Goal: Use online tool/utility: Utilize a website feature to perform a specific function

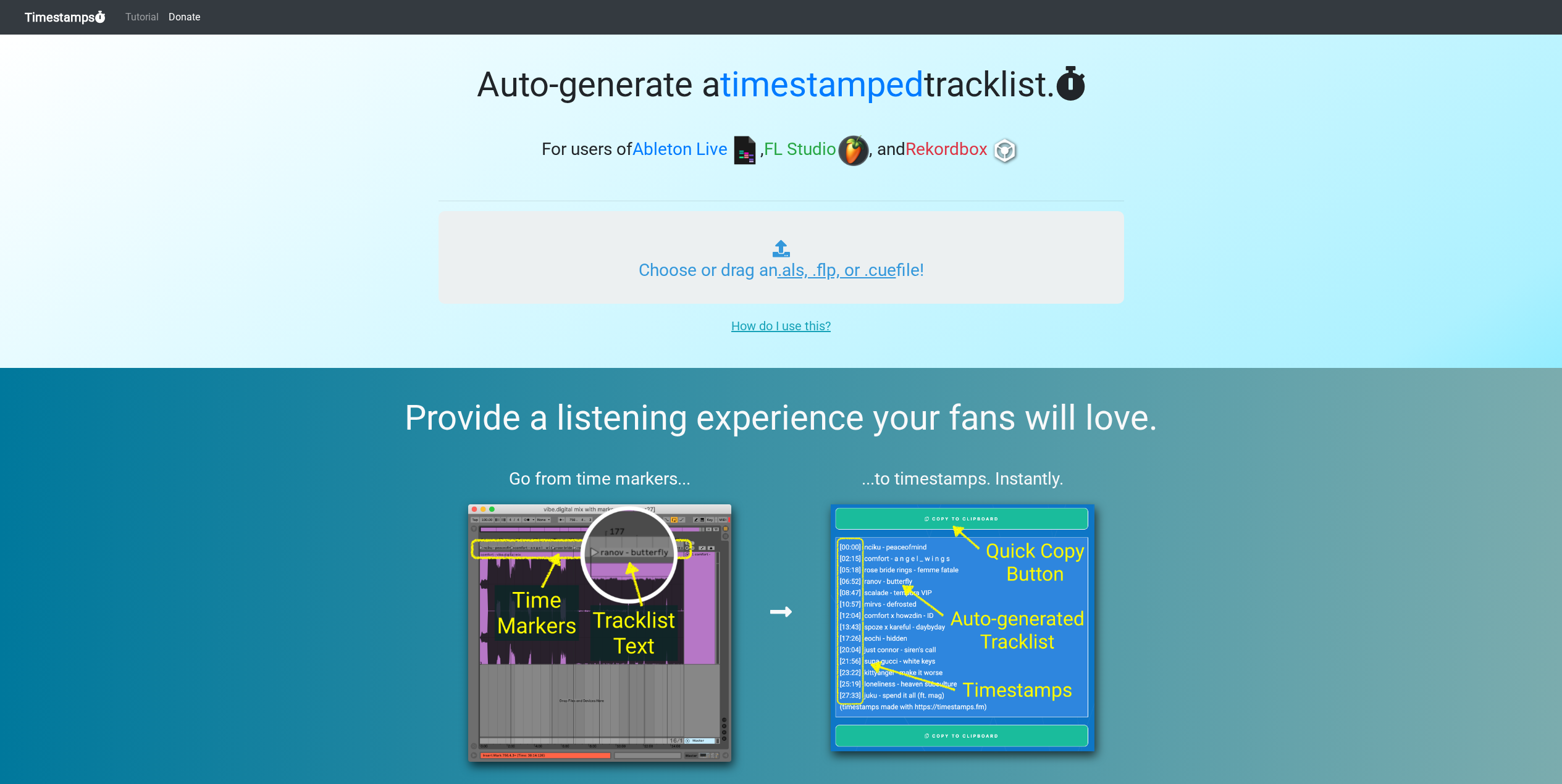
click at [683, 253] on input "Choose or drag an .als, .flp, or .cue file!" at bounding box center [781, 258] width 686 height 93
type input "C:\fakepath\Eternal [PERSON_NAME] 122.als"
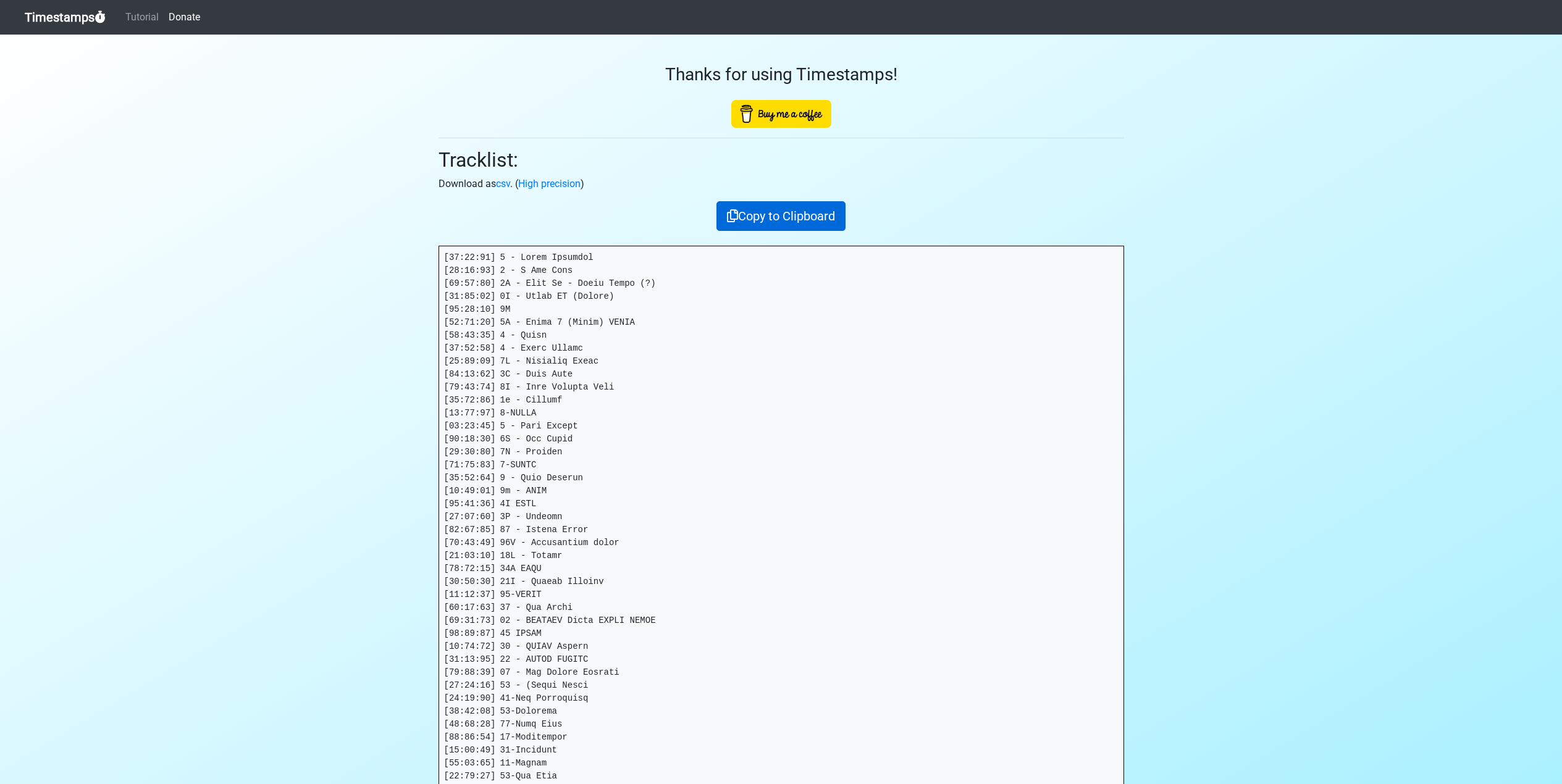
click at [768, 220] on button "Copy to Clipboard" at bounding box center [781, 216] width 129 height 30
click at [783, 214] on button "Copied!" at bounding box center [780, 216] width 62 height 30
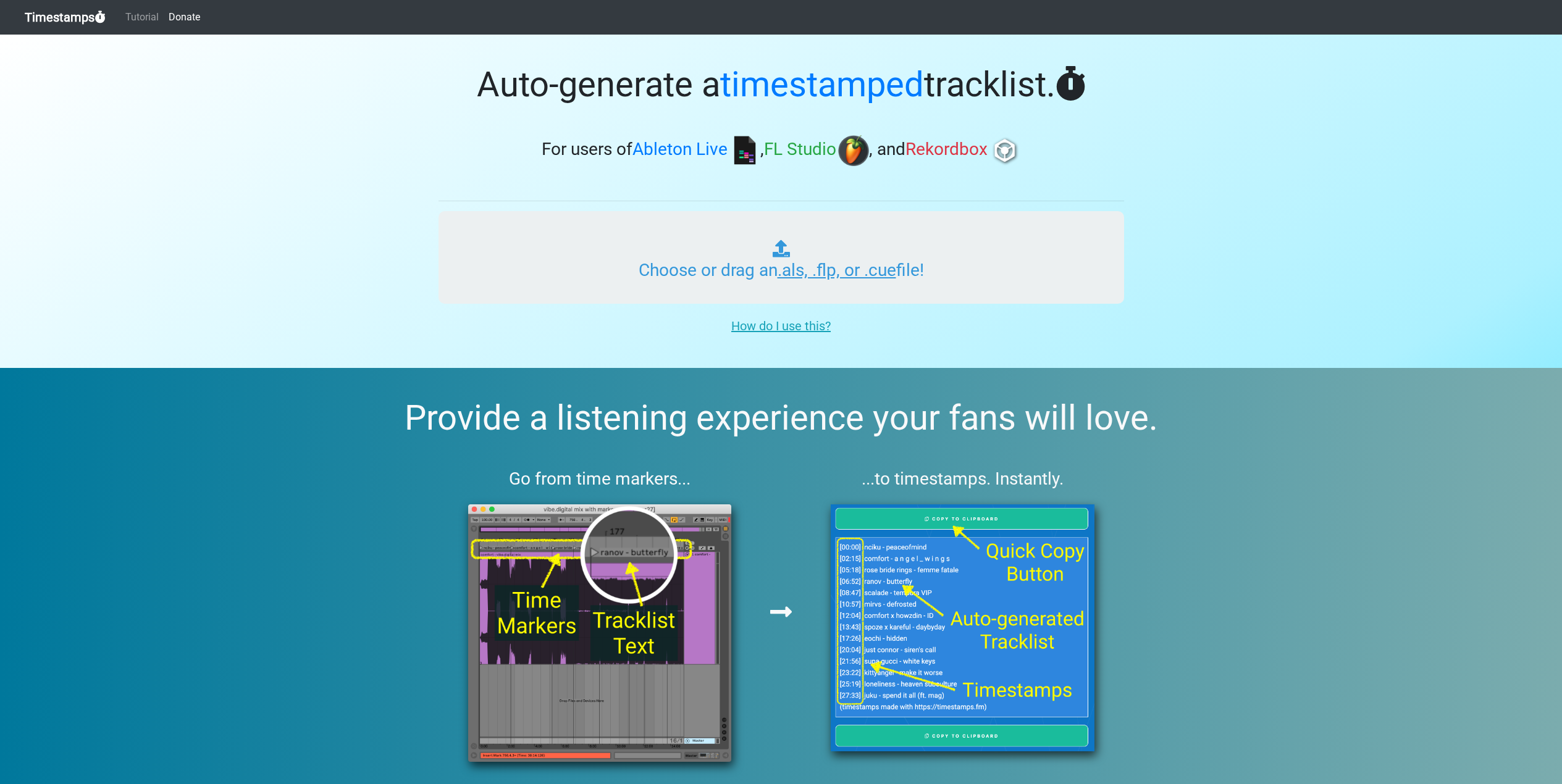
click at [876, 255] on input "Choose or drag an .als, .flp, or .cue file!" at bounding box center [781, 258] width 686 height 93
type input "C:\fakepath\Eternal [PERSON_NAME] 122.als"
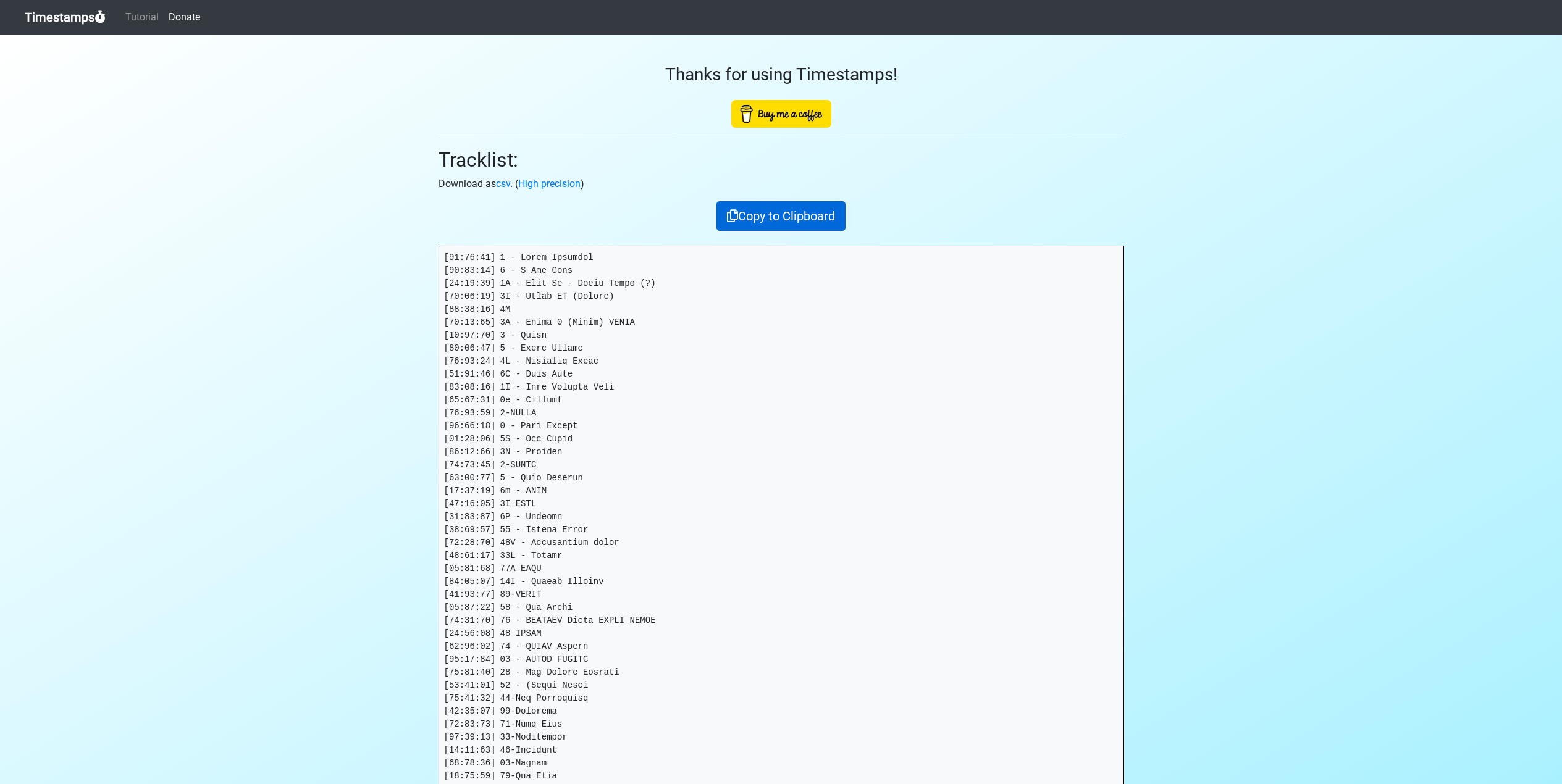
click at [769, 223] on button "Copy to Clipboard" at bounding box center [781, 216] width 129 height 30
